Goal: Task Accomplishment & Management: Use online tool/utility

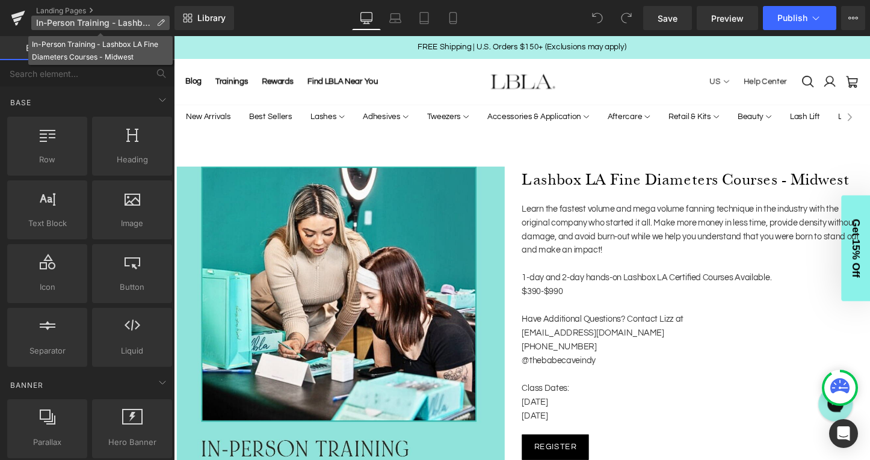
click at [73, 25] on span "In-Person Training - Lashbox LA Fine Diameters Courses - Midwest" at bounding box center [94, 23] width 116 height 10
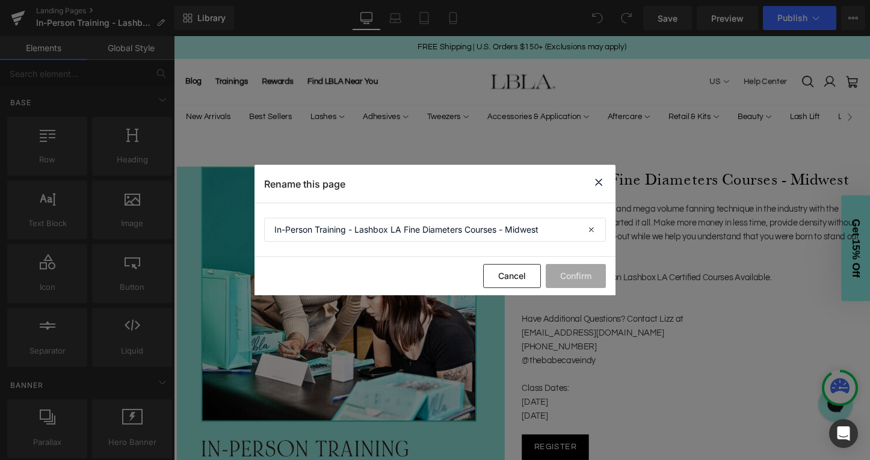
click at [601, 182] on icon at bounding box center [598, 182] width 14 height 15
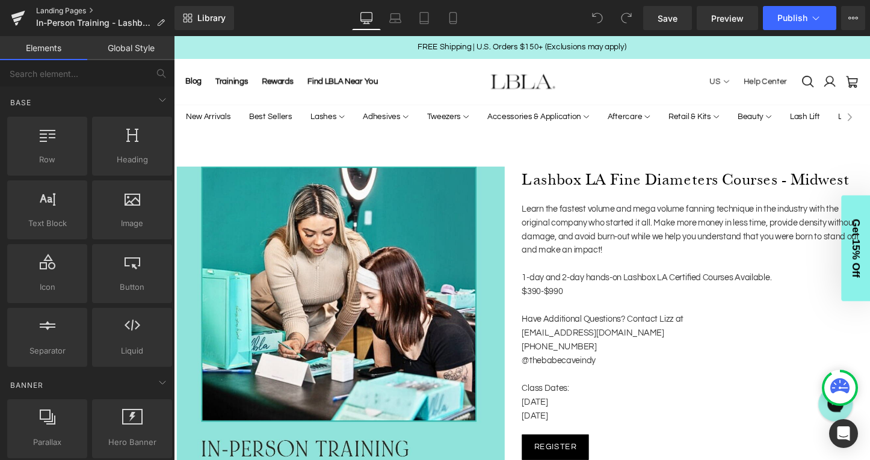
click at [67, 12] on link "Landing Pages" at bounding box center [105, 11] width 138 height 10
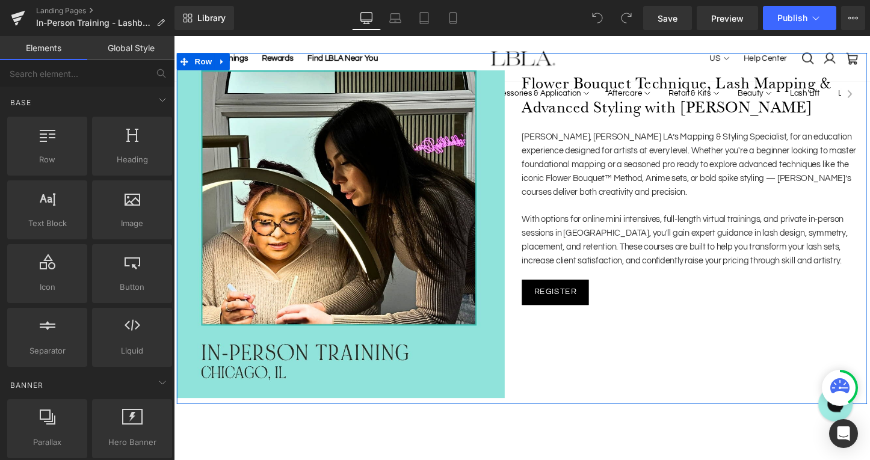
scroll to position [102, 0]
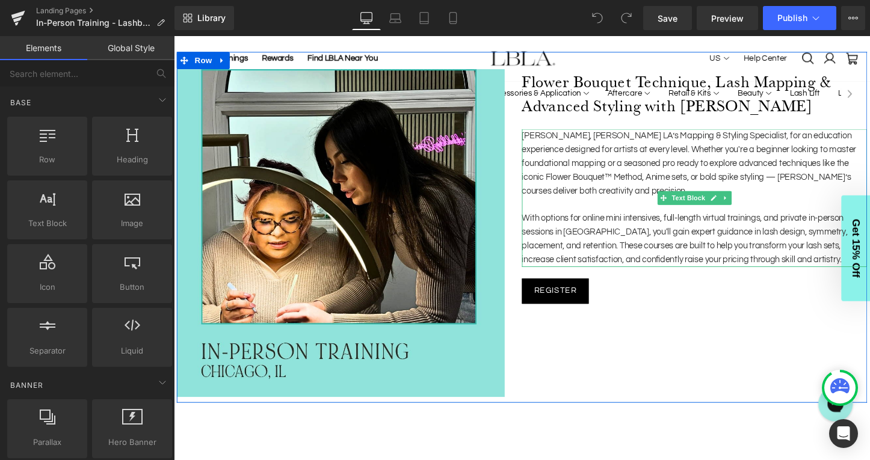
click at [821, 268] on p "With options for online mini intensives, full-length virtual trainings, and pri…" at bounding box center [718, 249] width 361 height 58
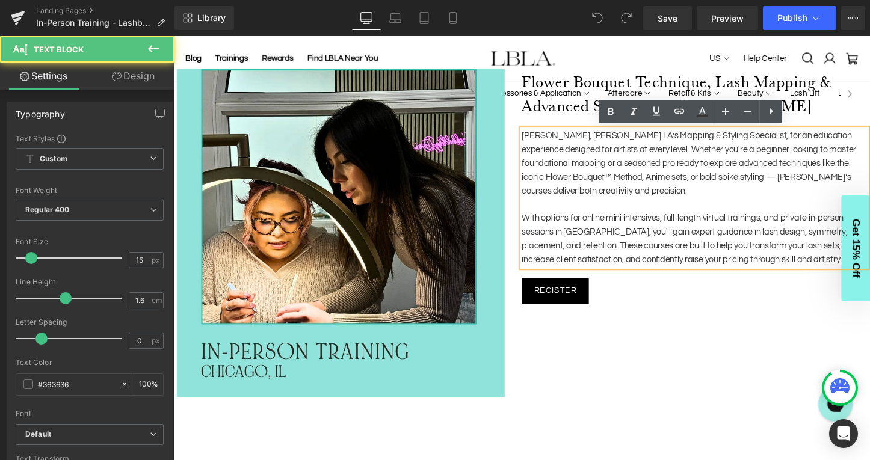
click at [832, 271] on p "With options for online mini intensives, full-length virtual trainings, and pri…" at bounding box center [718, 249] width 361 height 58
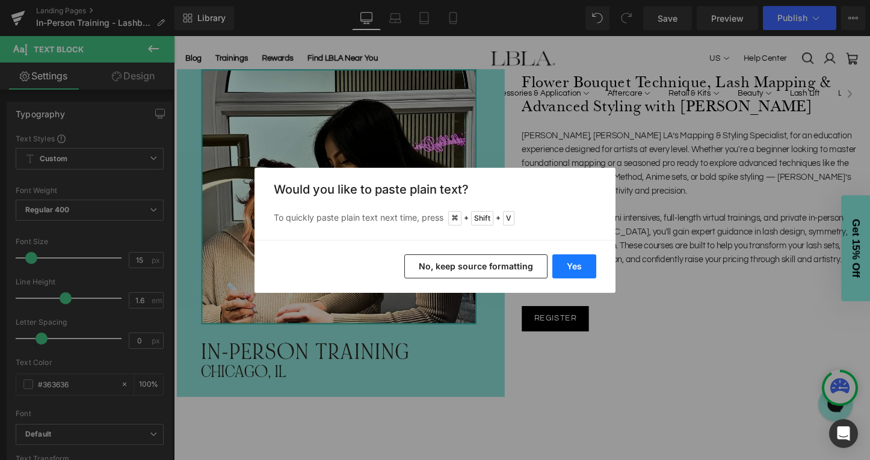
click at [575, 266] on button "Yes" at bounding box center [574, 266] width 44 height 24
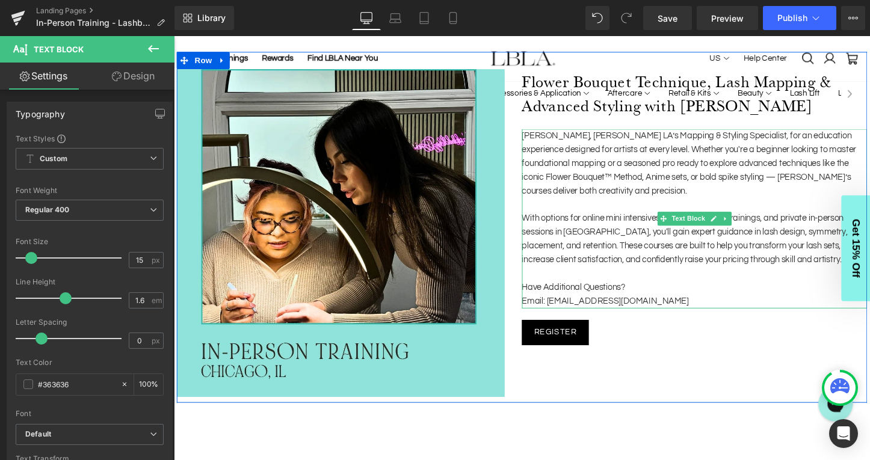
click at [709, 310] on p "Email: [EMAIL_ADDRESS][DOMAIN_NAME]" at bounding box center [718, 314] width 361 height 14
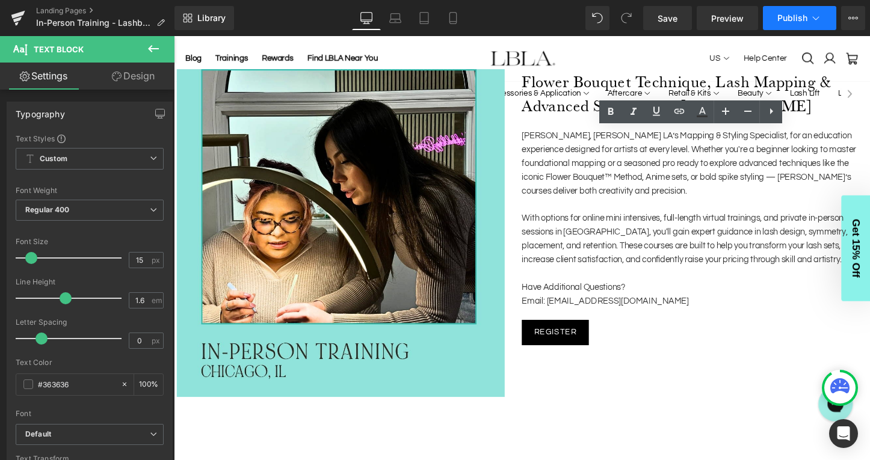
click at [807, 17] on span "Publish" at bounding box center [792, 18] width 30 height 10
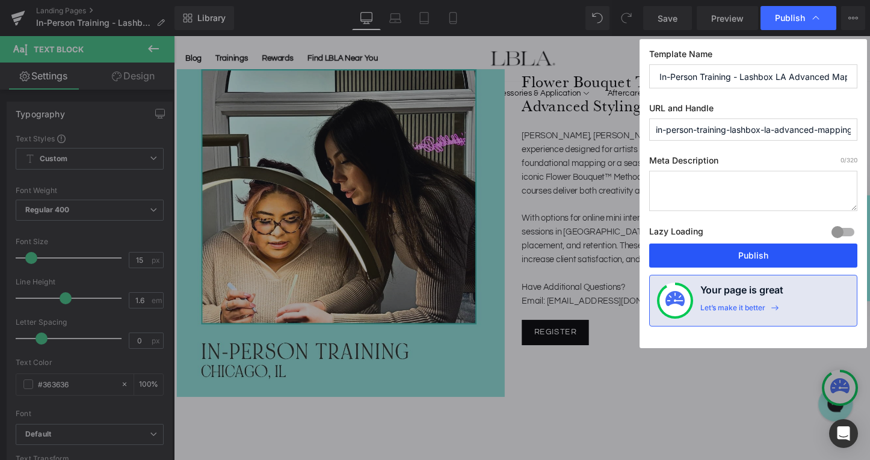
click at [762, 250] on button "Publish" at bounding box center [753, 256] width 208 height 24
